Goal: Information Seeking & Learning: Learn about a topic

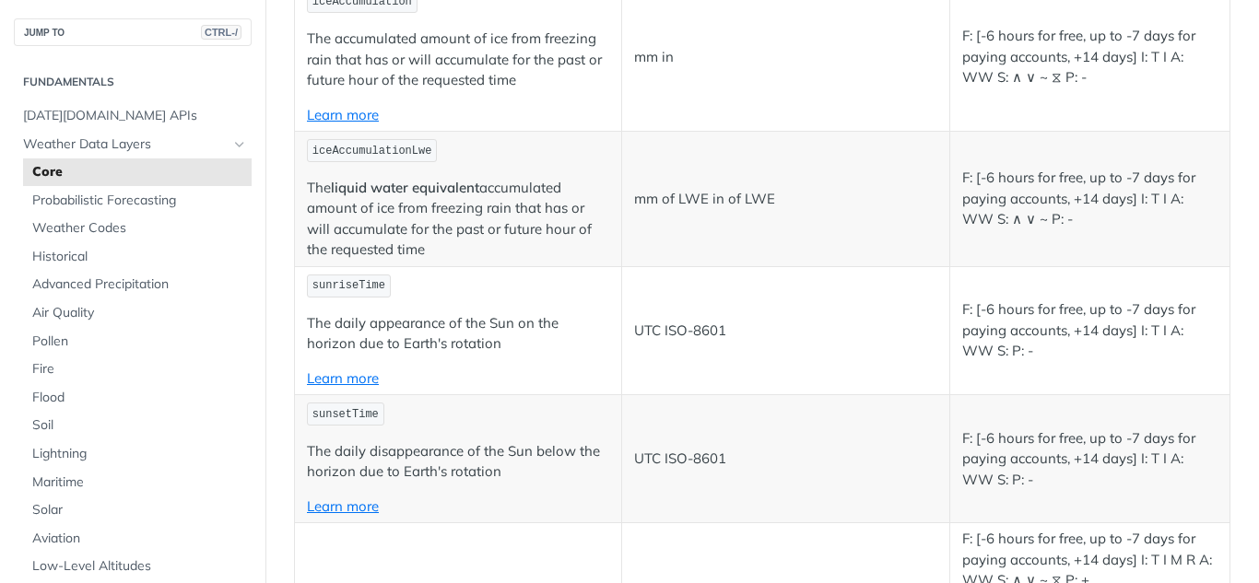
scroll to position [6079, 0]
click at [59, 205] on span "Probabilistic Forecasting" at bounding box center [139, 201] width 215 height 18
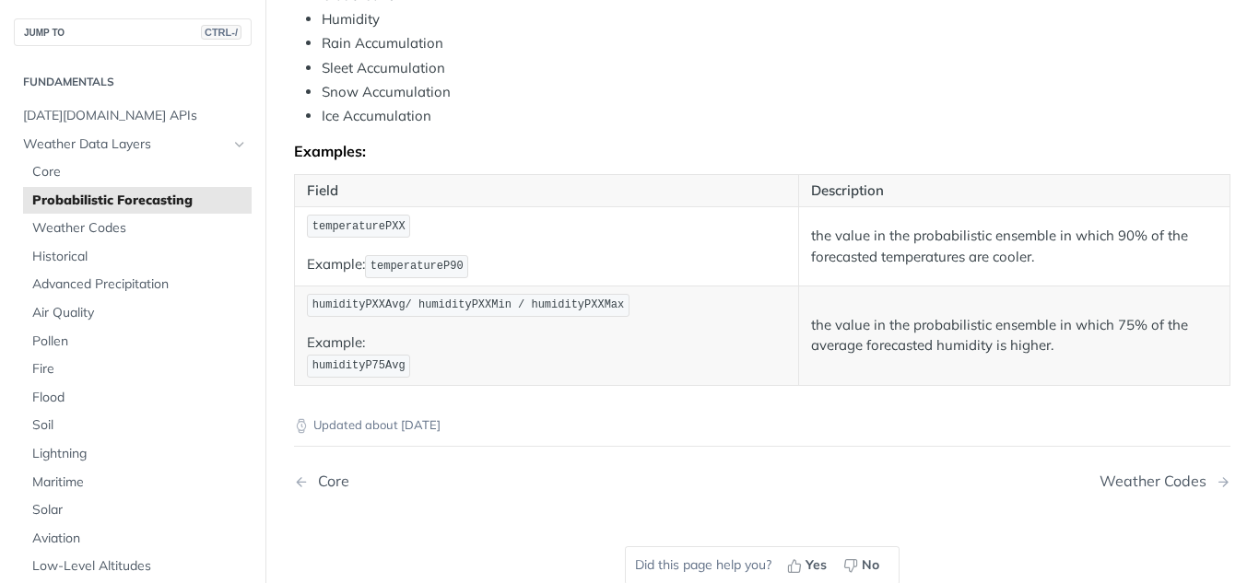
scroll to position [1078, 0]
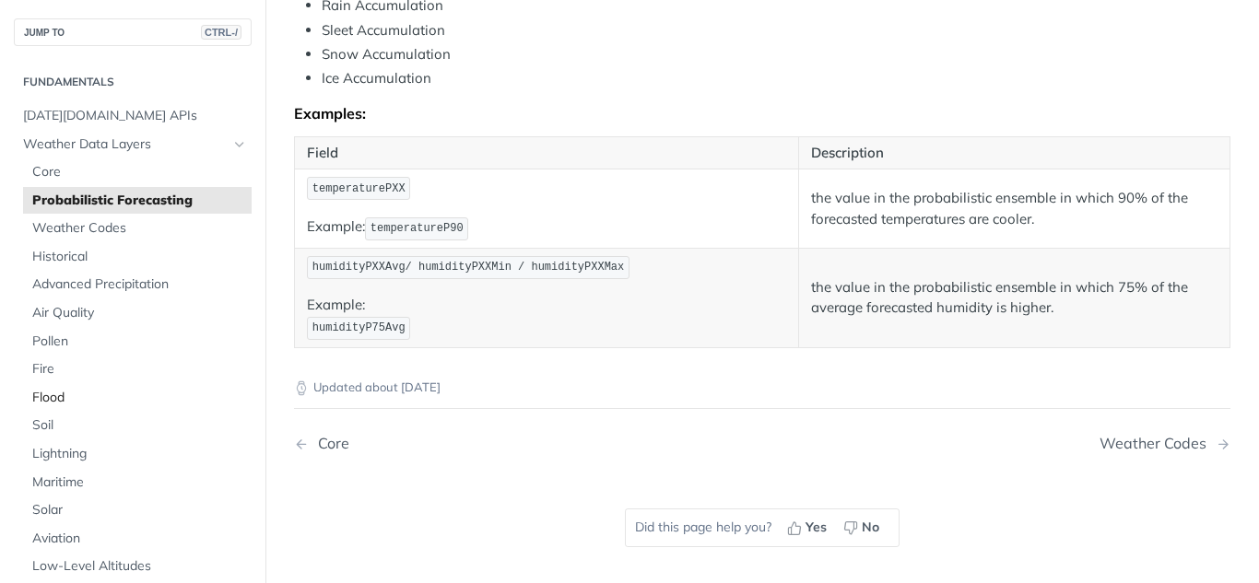
click at [54, 386] on link "Flood" at bounding box center [137, 398] width 229 height 28
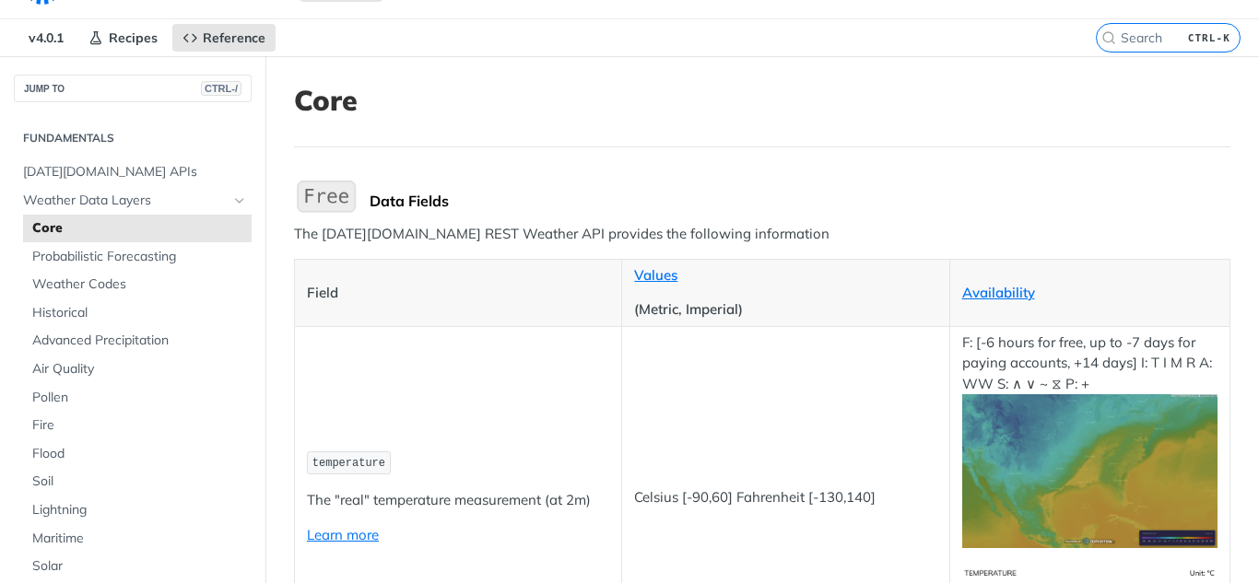
scroll to position [43, 0]
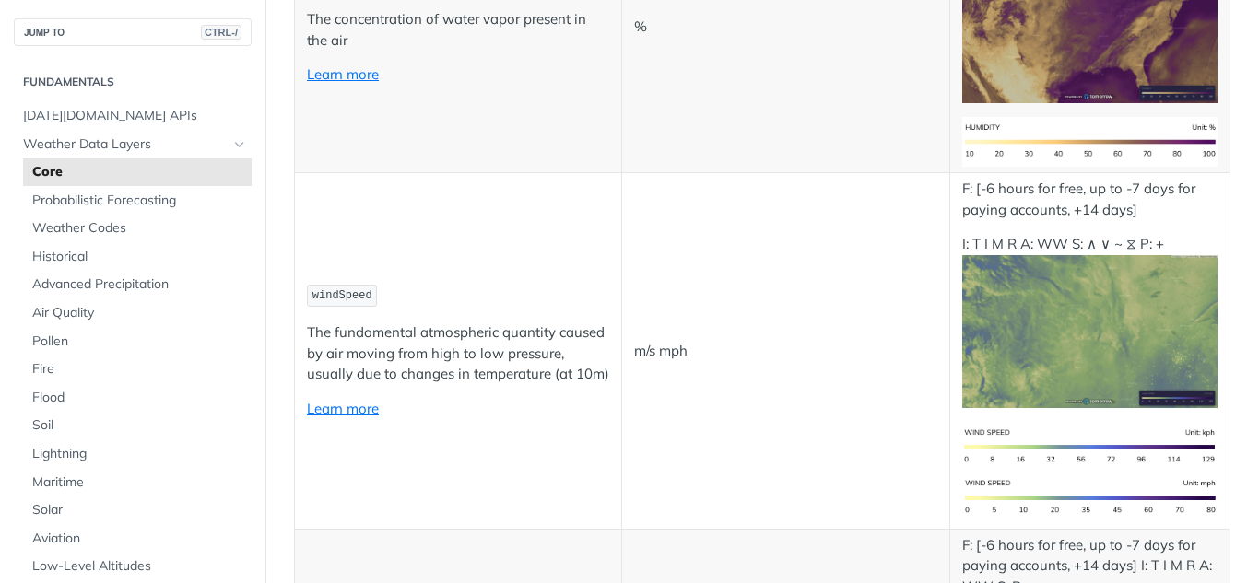
scroll to position [1377, 0]
click at [993, 313] on img "Expand image" at bounding box center [1090, 332] width 256 height 154
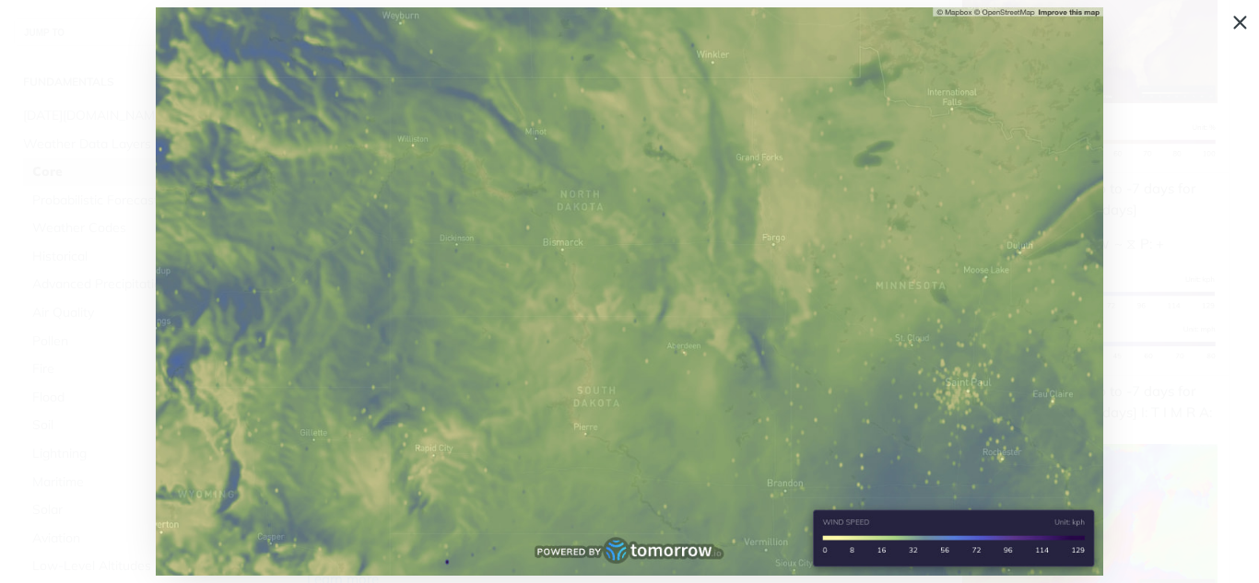
click at [1231, 28] on span "Collapse image" at bounding box center [629, 291] width 1259 height 583
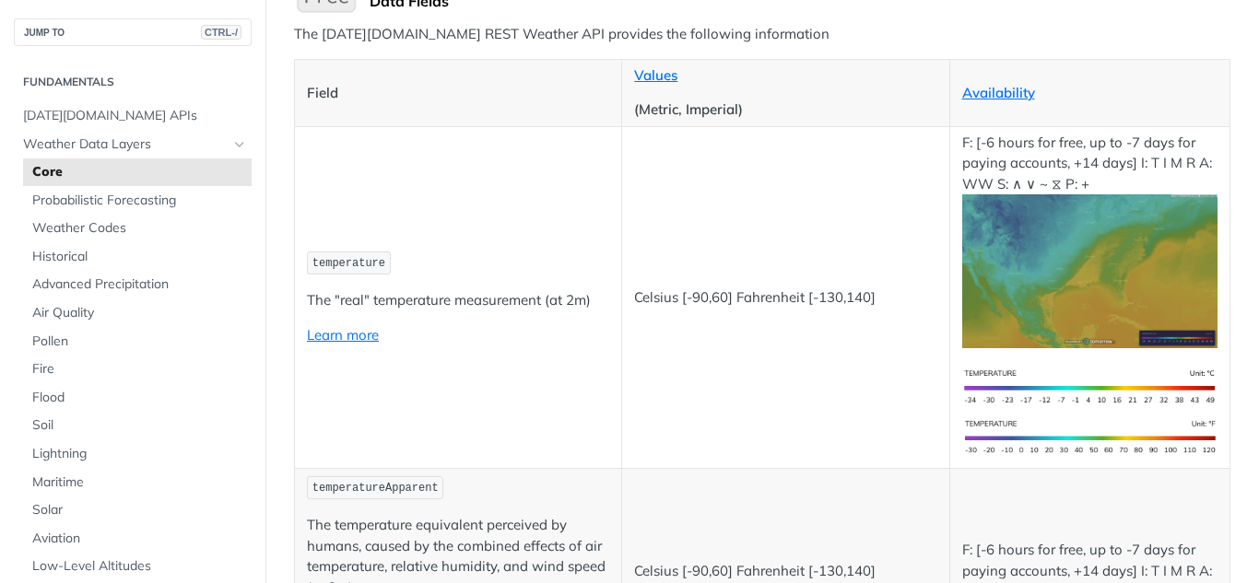
scroll to position [241, 0]
click at [1076, 266] on img "Expand image" at bounding box center [1090, 272] width 256 height 154
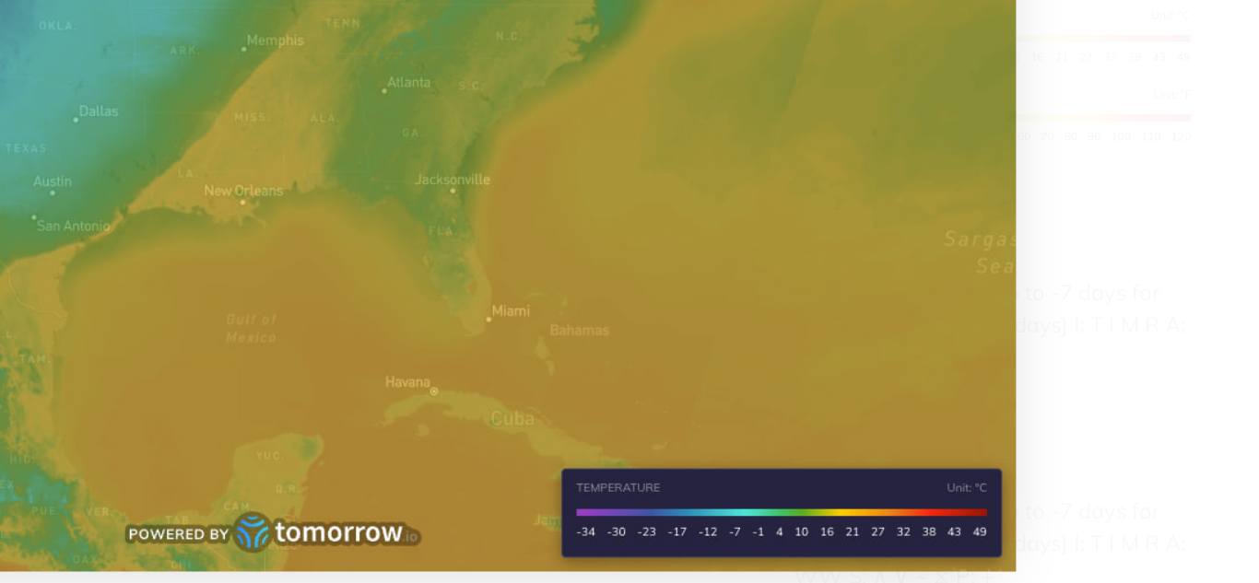
scroll to position [0, 0]
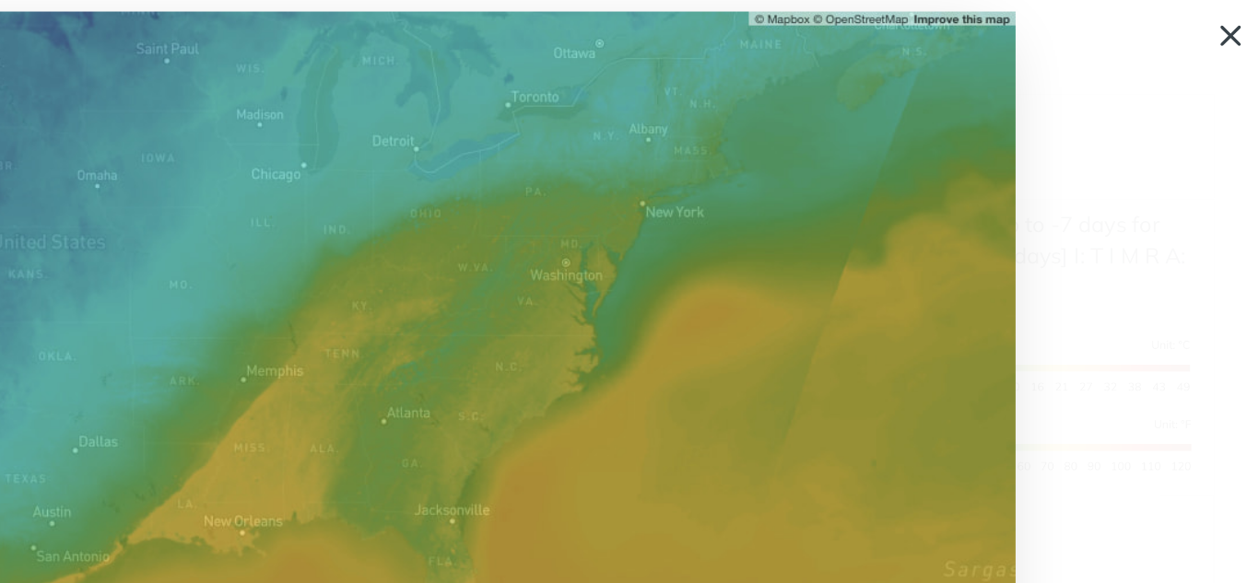
click at [1236, 23] on span "Collapse image" at bounding box center [629, 291] width 1259 height 583
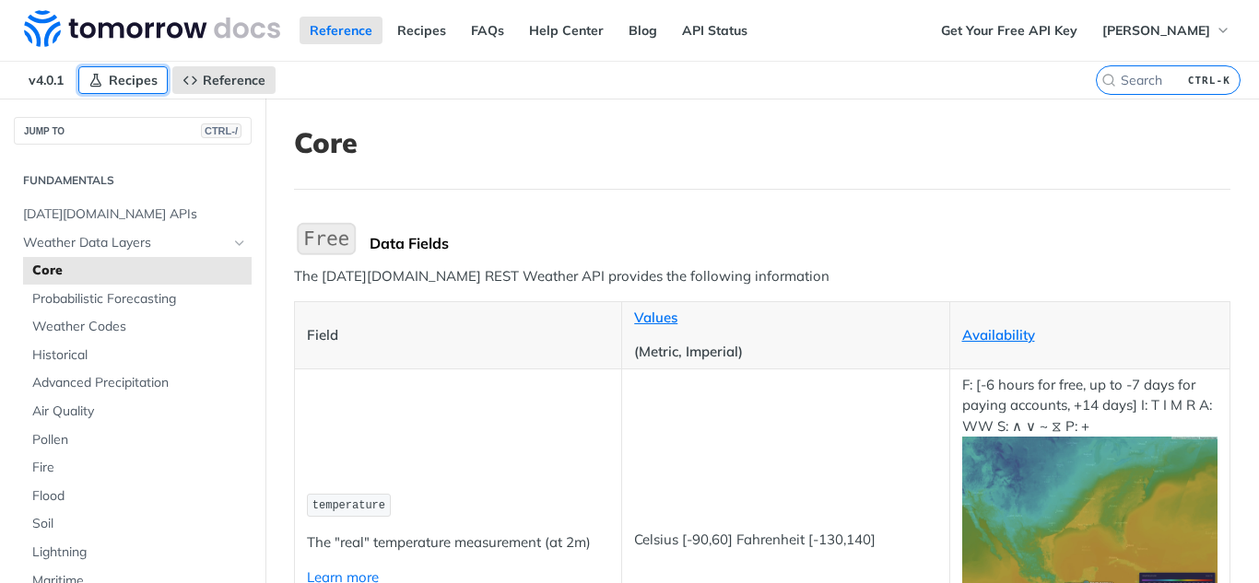
click at [147, 69] on link "Recipes" at bounding box center [122, 80] width 89 height 28
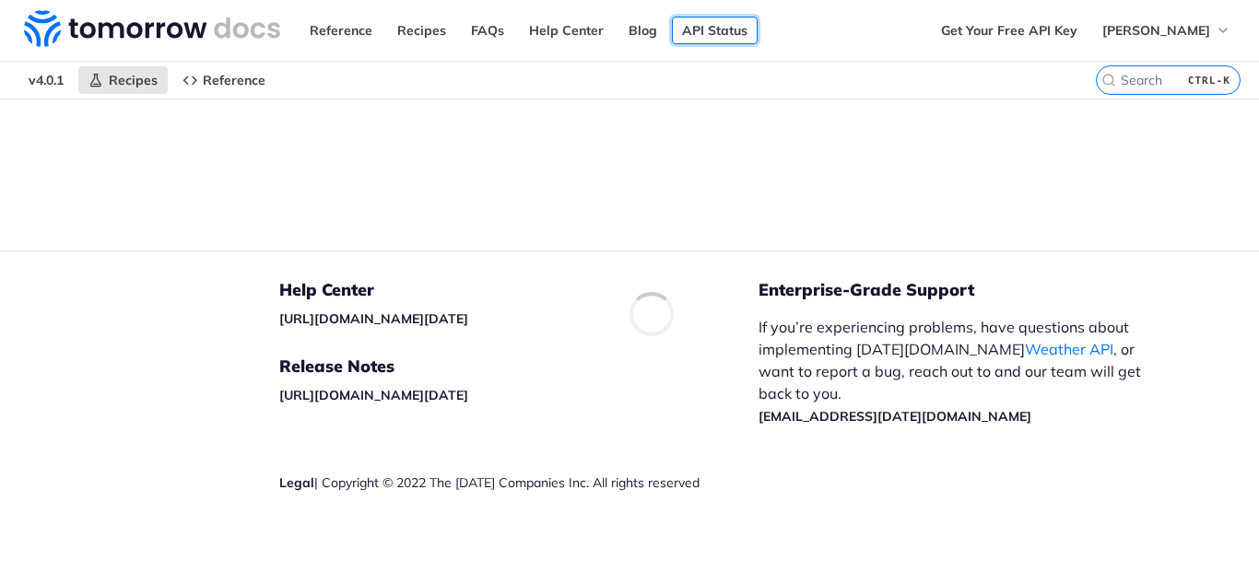
click at [710, 25] on link "API Status" at bounding box center [715, 31] width 86 height 28
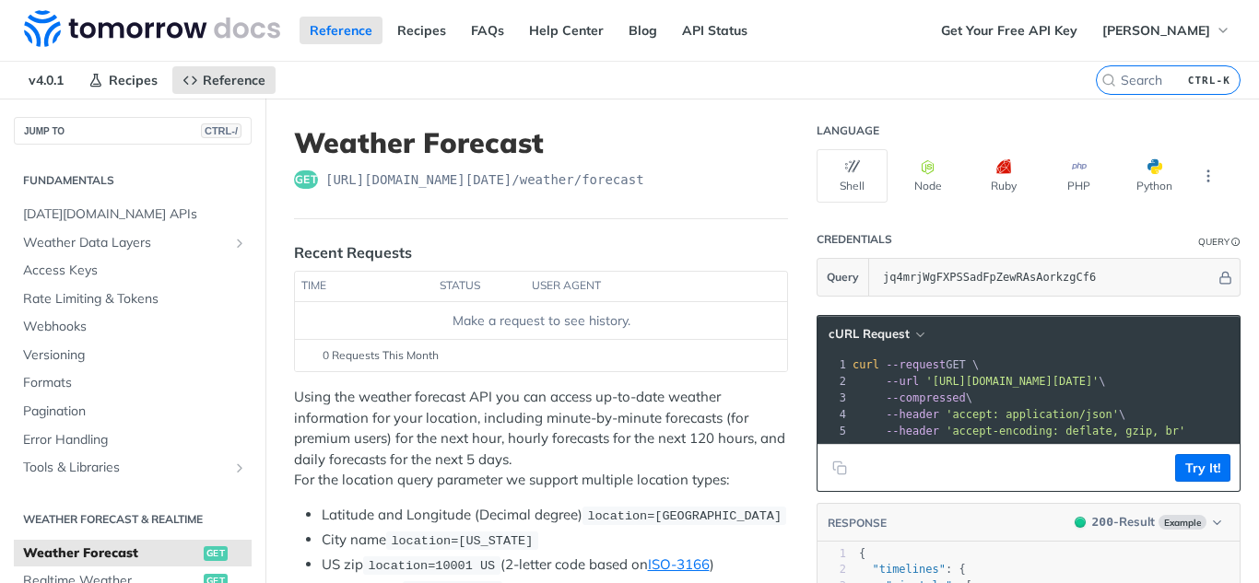
scroll to position [53, 0]
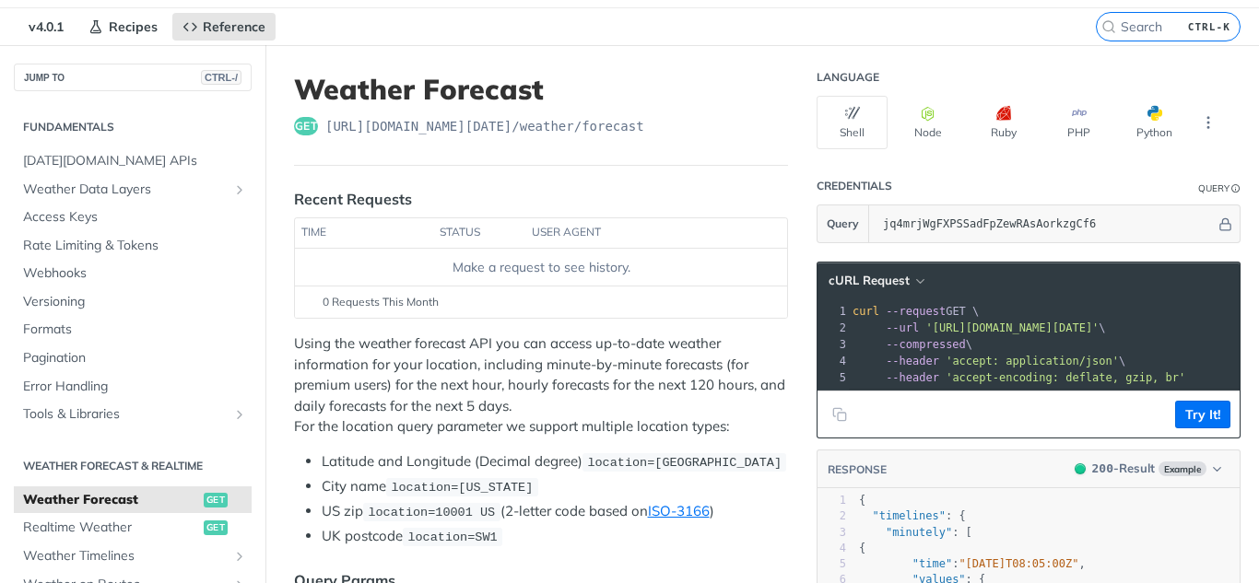
click at [441, 487] on span "location=new york" at bounding box center [462, 488] width 142 height 14
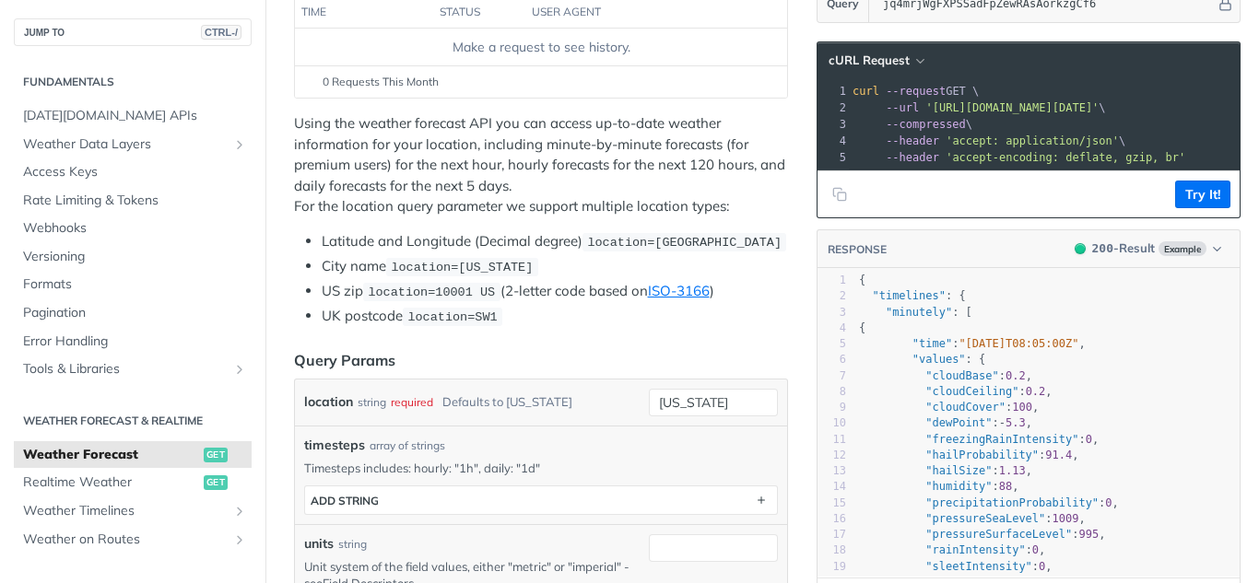
scroll to position [276, 0]
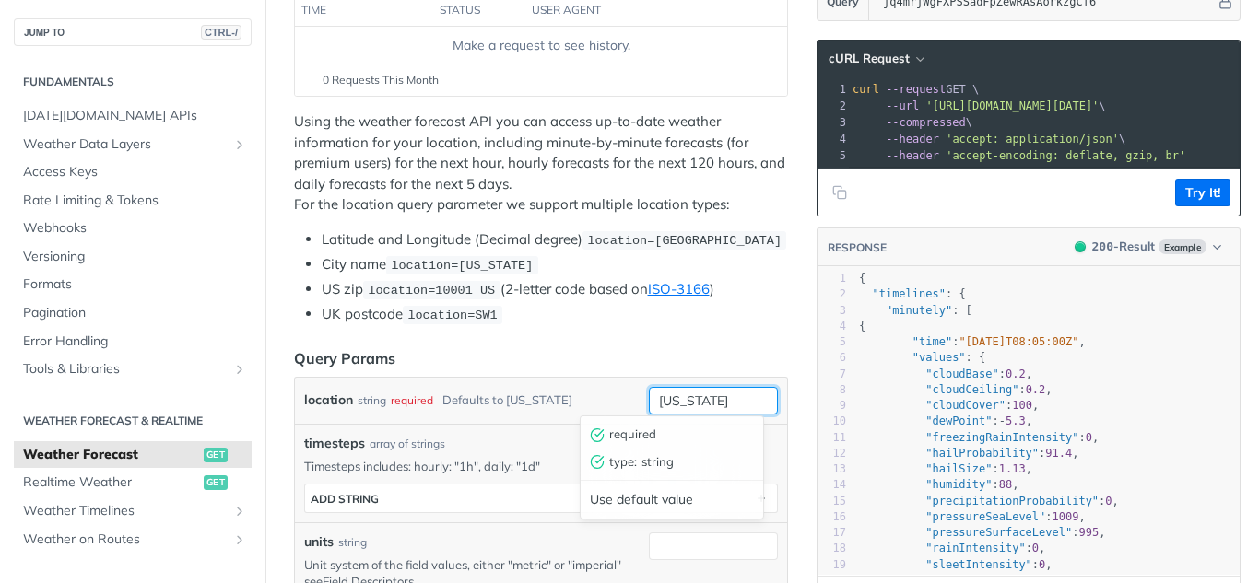
click at [672, 397] on input "new york" at bounding box center [713, 401] width 129 height 28
drag, startPoint x: 718, startPoint y: 389, endPoint x: 616, endPoint y: 378, distance: 102.9
click at [616, 378] on div "location string required Defaults to new york new york required type : string U…" at bounding box center [541, 401] width 492 height 46
type input "p"
type input "Bicol Region"
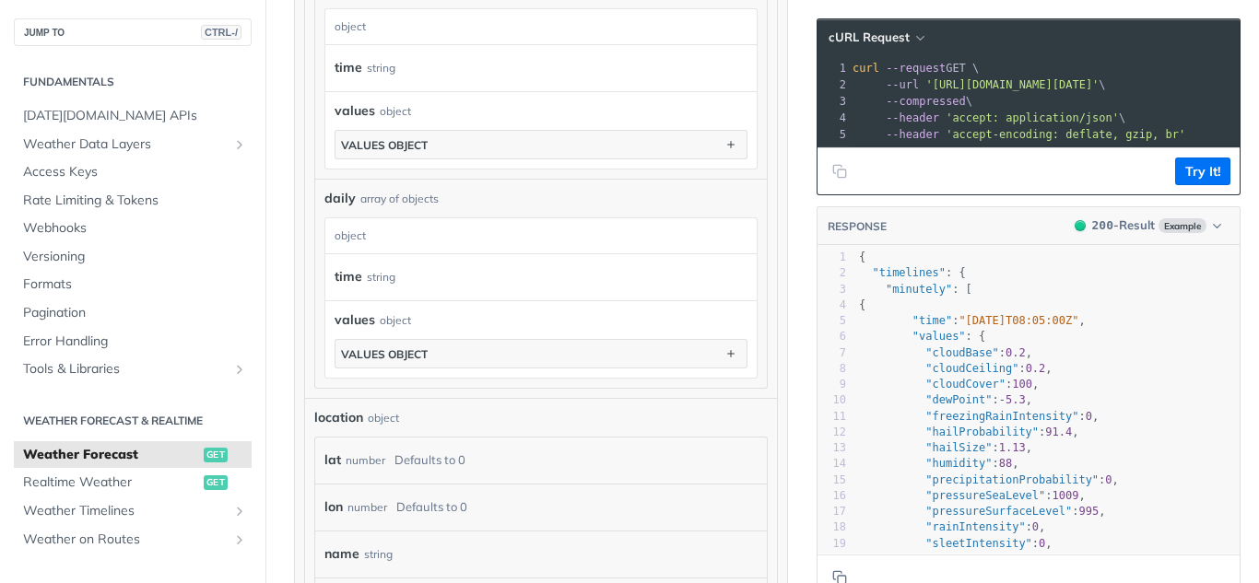
scroll to position [1476, 0]
